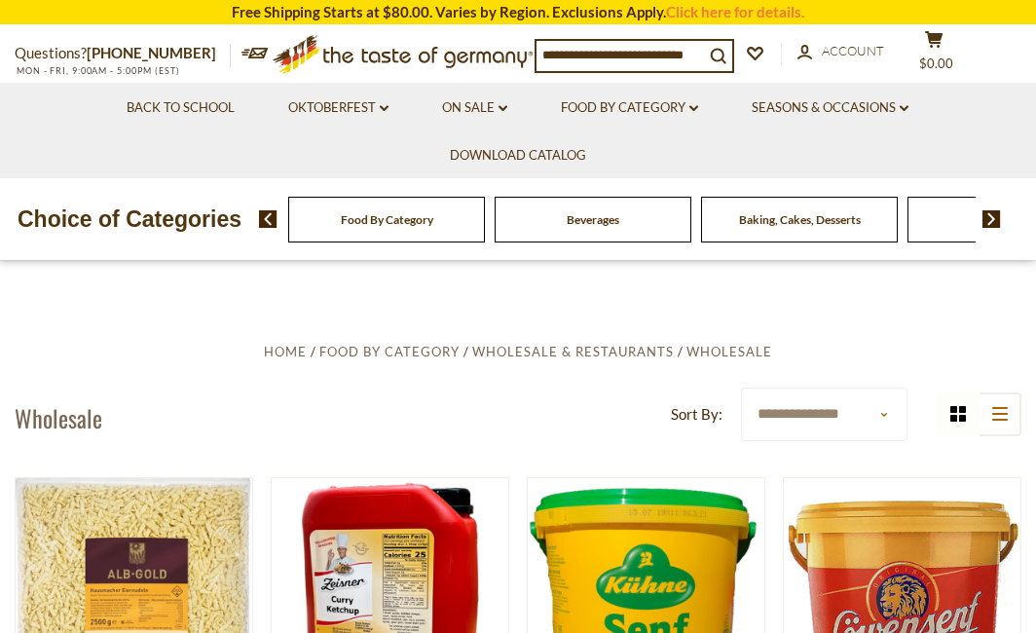
click at [456, 226] on div "Food By Category" at bounding box center [386, 220] width 197 height 46
click at [456, 227] on div "Food By Category" at bounding box center [386, 220] width 197 height 46
click at [881, 411] on select "**********" at bounding box center [824, 415] width 167 height 54
click at [994, 210] on img at bounding box center [992, 219] width 19 height 18
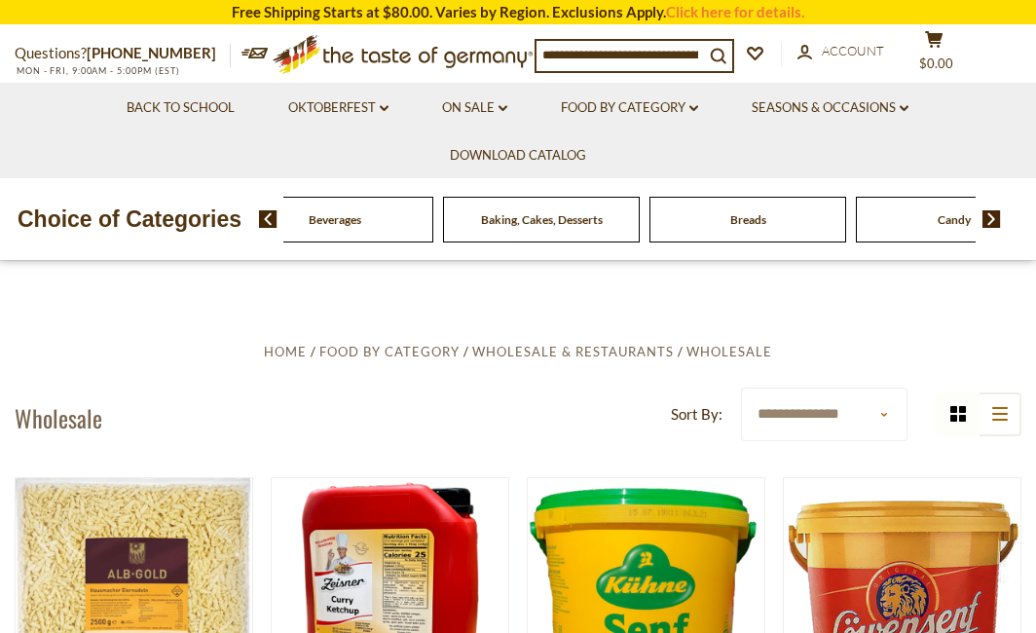
click at [994, 210] on img at bounding box center [992, 219] width 19 height 18
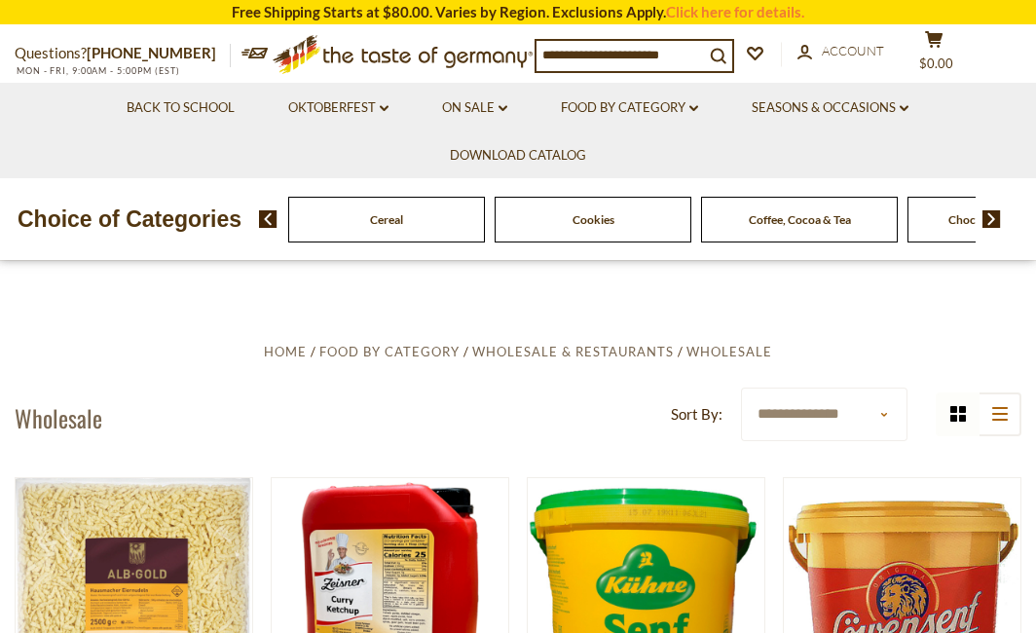
click at [994, 210] on img at bounding box center [992, 219] width 19 height 18
click at [744, 218] on span "Chocolate & Marzipan" at bounding box center [749, 219] width 116 height 15
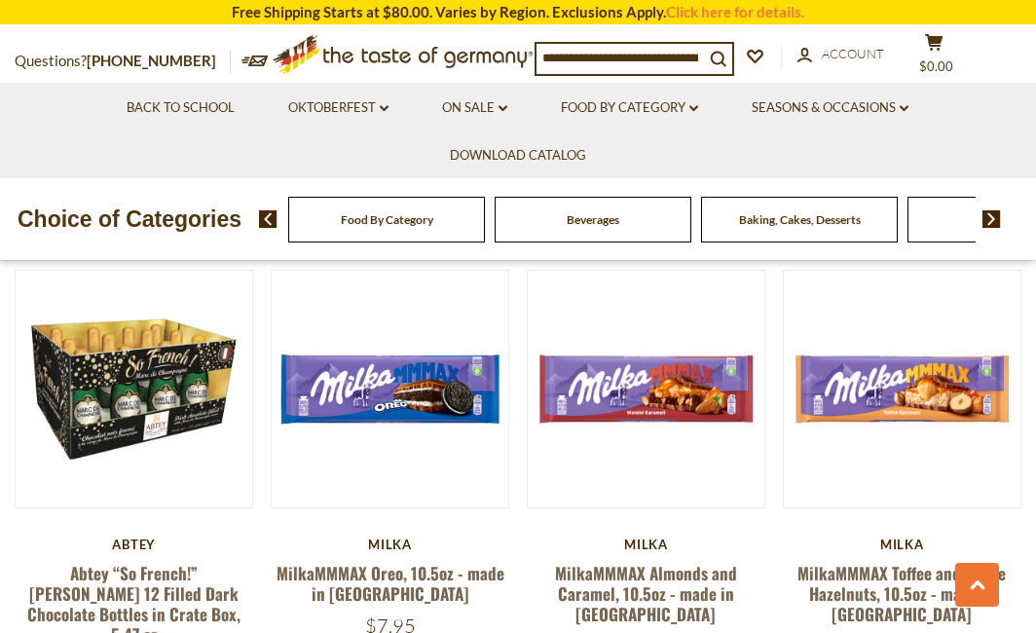
scroll to position [2338, 0]
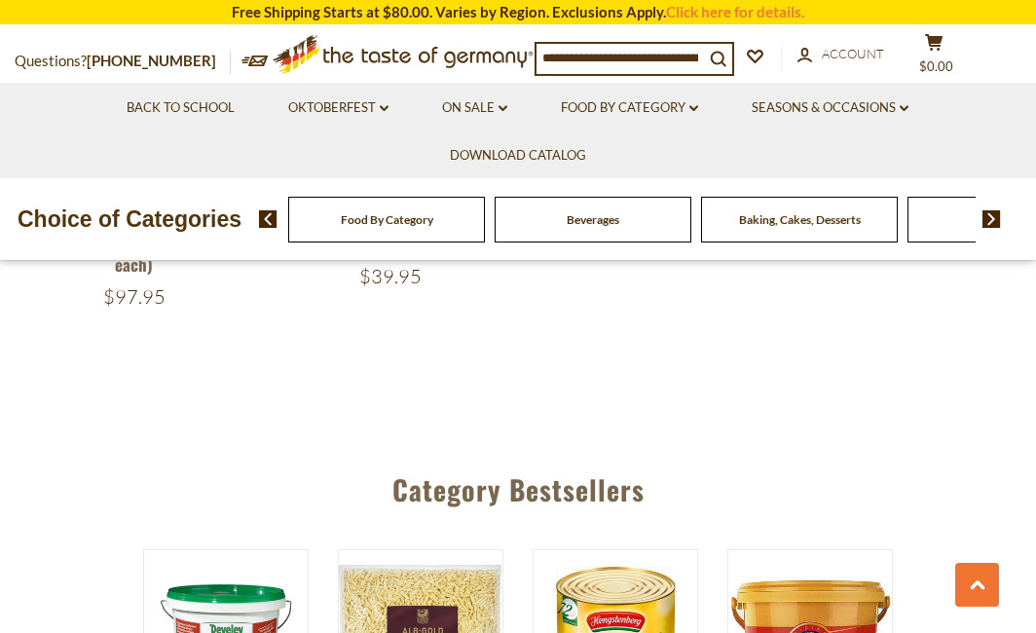
scroll to position [1656, 0]
